Goal: Check status: Check status

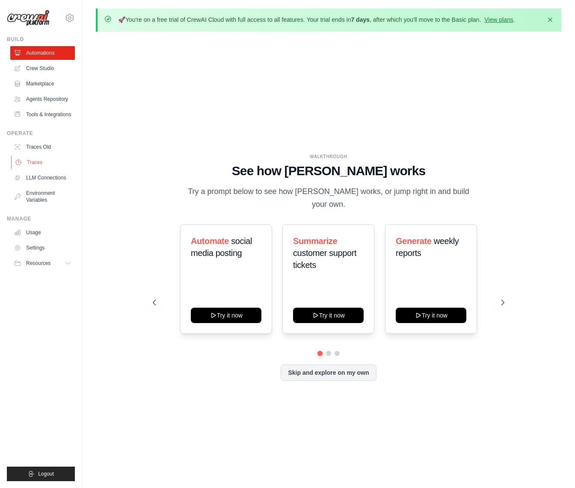
click at [38, 169] on link "Traces" at bounding box center [43, 163] width 65 height 14
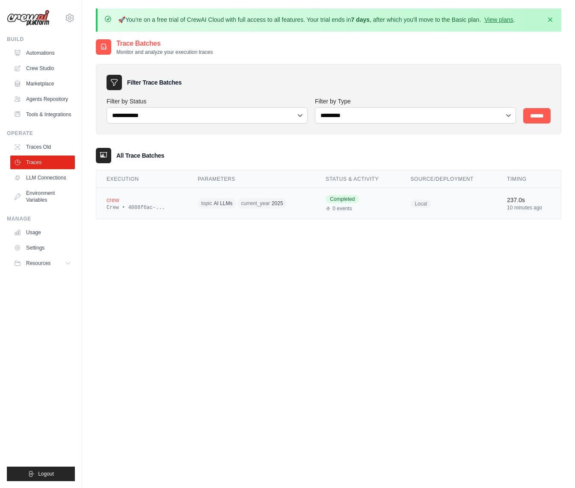
click at [109, 199] on div "crew" at bounding box center [141, 200] width 71 height 9
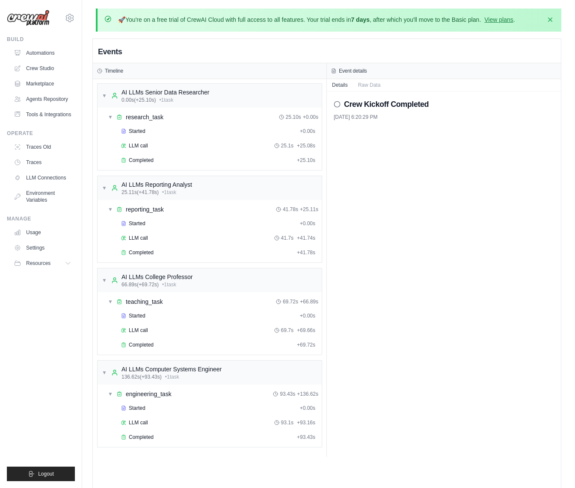
click at [335, 104] on icon at bounding box center [337, 104] width 7 height 7
click at [208, 98] on div "0.00s (+25.10s) • 1 task" at bounding box center [165, 100] width 88 height 7
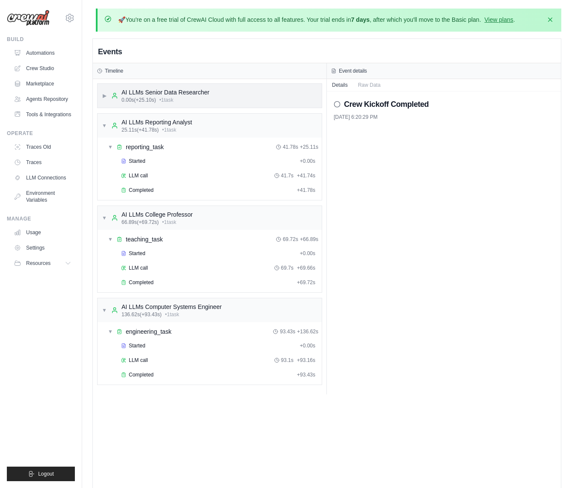
click at [218, 89] on div "▶ AI LLMs Senior Data Researcher 0.00s (+25.10s) • 1 task" at bounding box center [209, 95] width 225 height 25
click at [203, 100] on div "0.00s (+25.10s) • 1 task" at bounding box center [165, 100] width 88 height 7
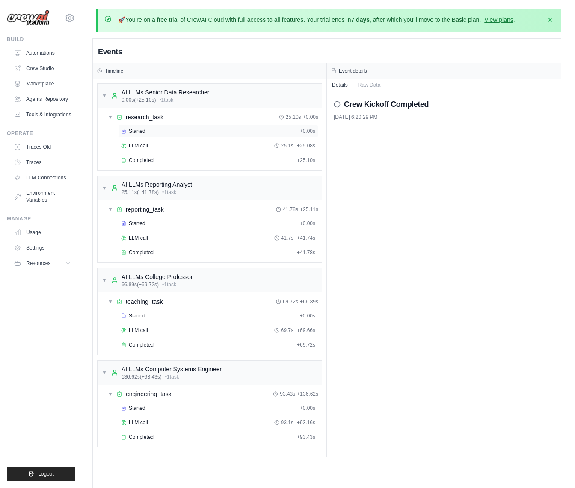
click at [138, 133] on span "Started" at bounding box center [137, 131] width 17 height 7
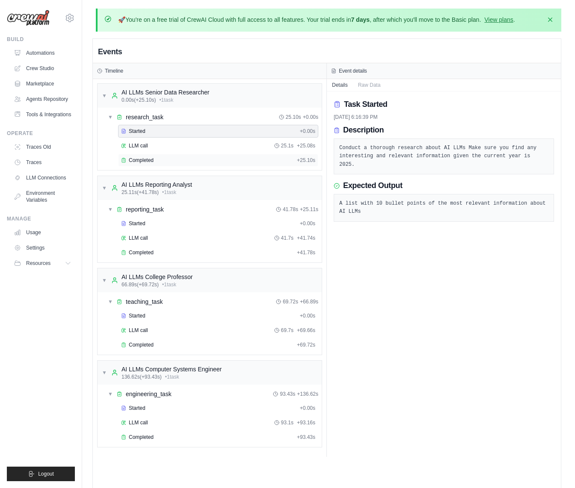
click at [143, 165] on div "Completed + 25.10s" at bounding box center [218, 160] width 200 height 13
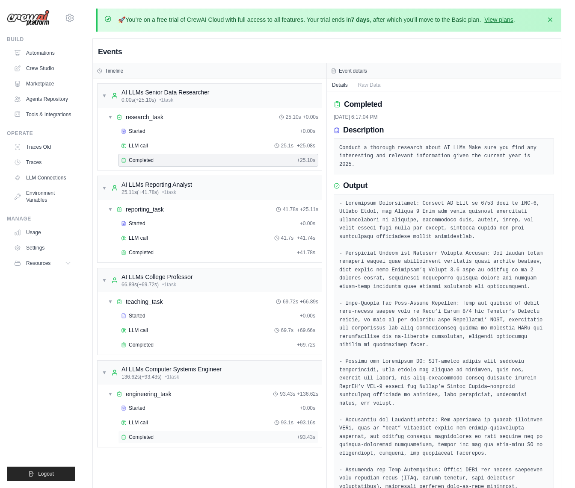
click at [134, 438] on span "Completed" at bounding box center [141, 437] width 25 height 7
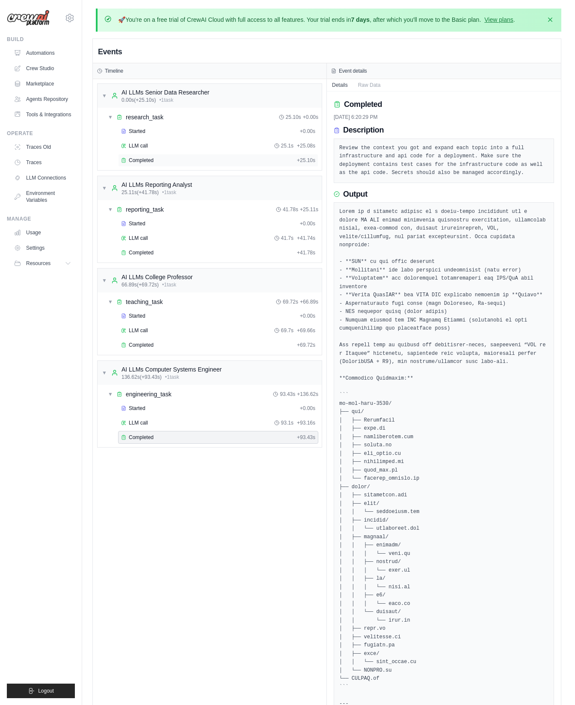
click at [151, 160] on span "Completed" at bounding box center [141, 160] width 25 height 7
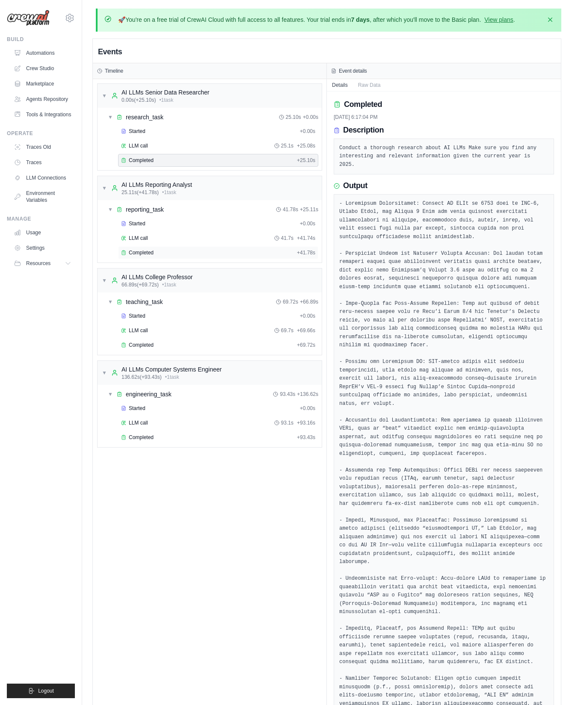
click at [133, 252] on span "Completed" at bounding box center [141, 252] width 25 height 7
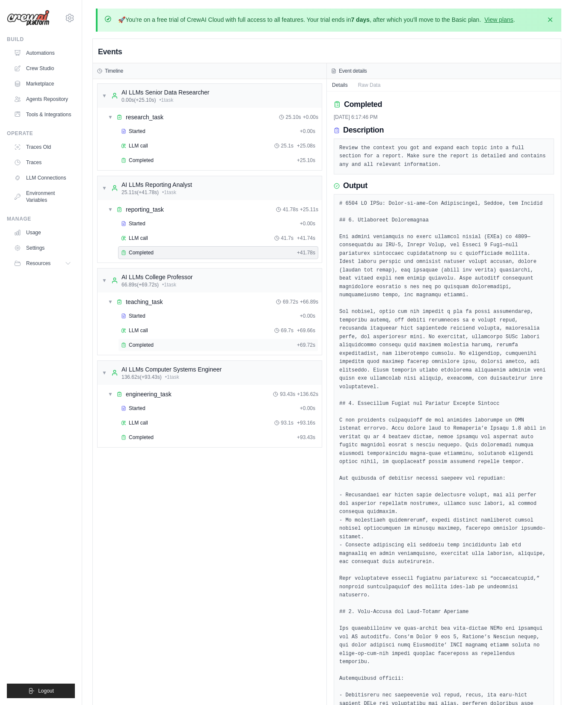
click at [173, 343] on div "Completed" at bounding box center [207, 345] width 172 height 7
